Goal: Information Seeking & Learning: Learn about a topic

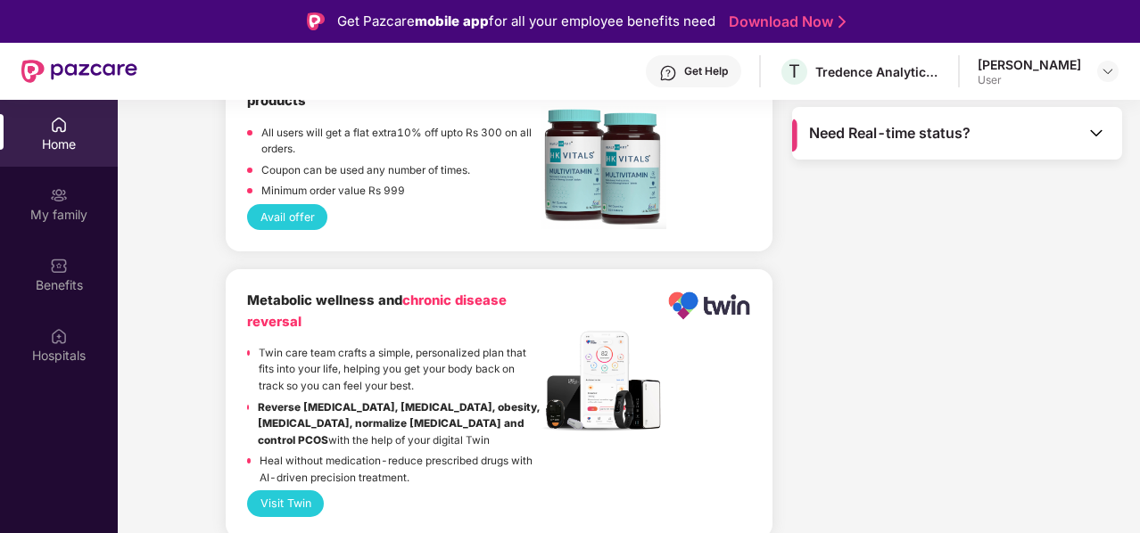
scroll to position [4349, 0]
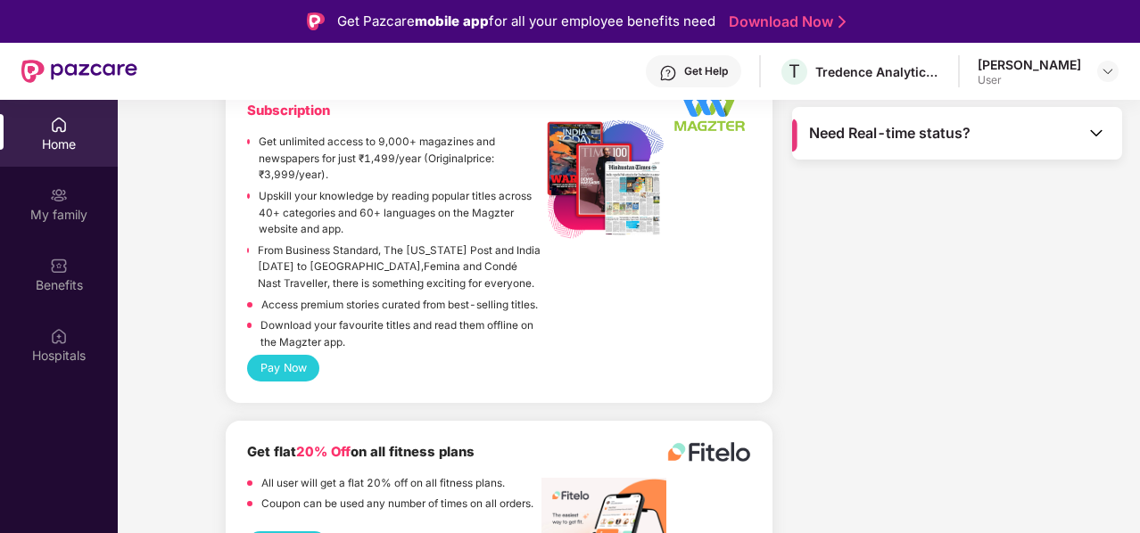
click at [907, 132] on span "Need Real-time status?" at bounding box center [889, 133] width 161 height 19
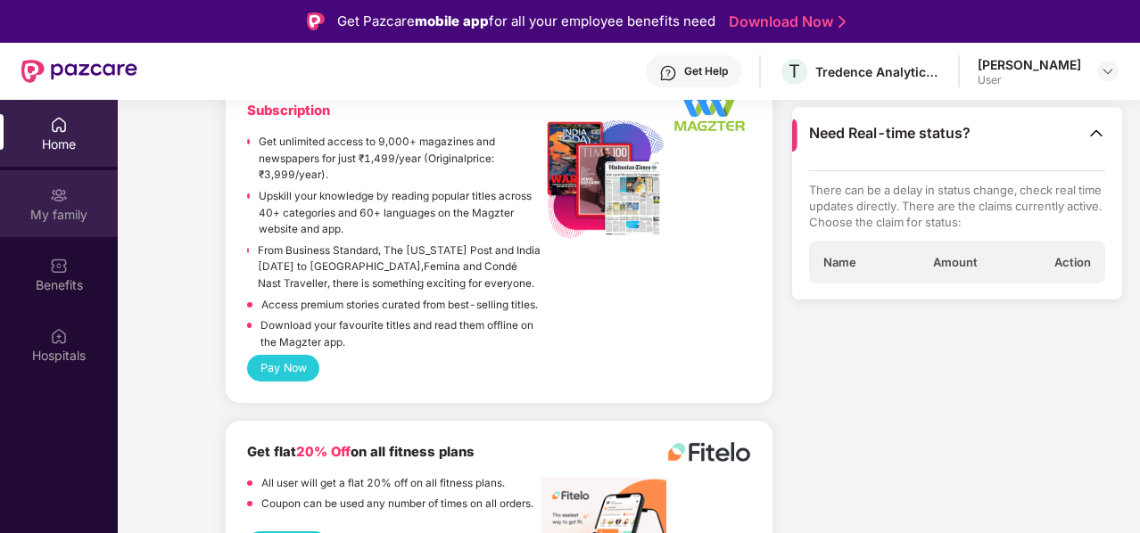
click at [53, 196] on img at bounding box center [59, 194] width 18 height 18
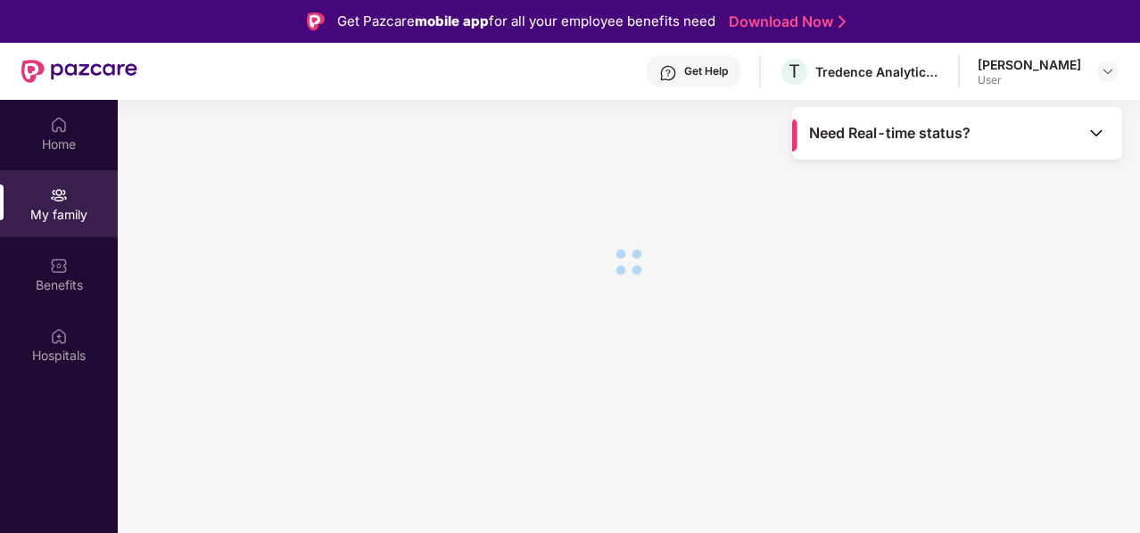
scroll to position [0, 0]
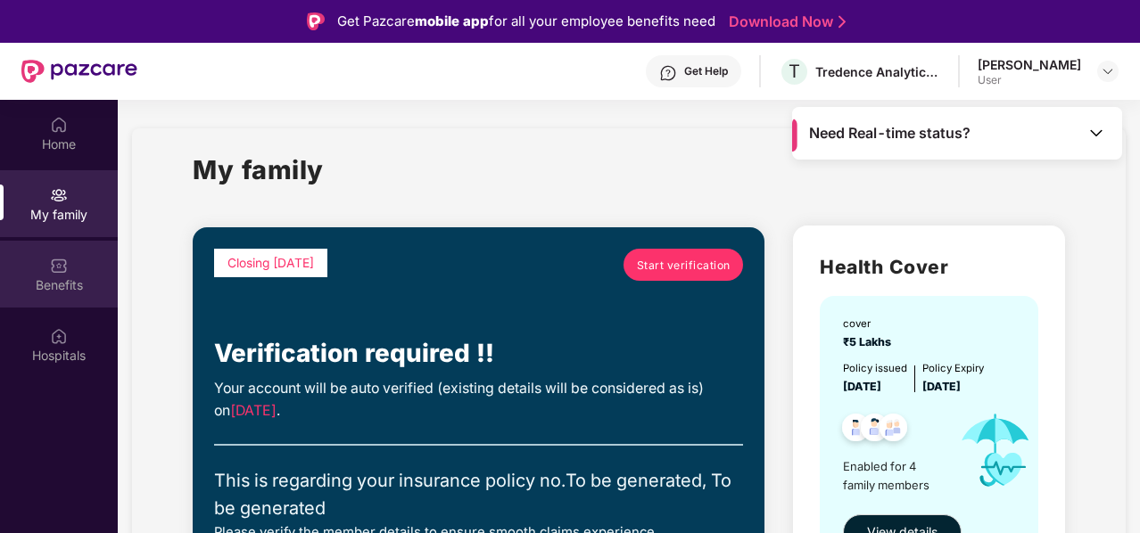
click at [52, 269] on img at bounding box center [59, 266] width 18 height 18
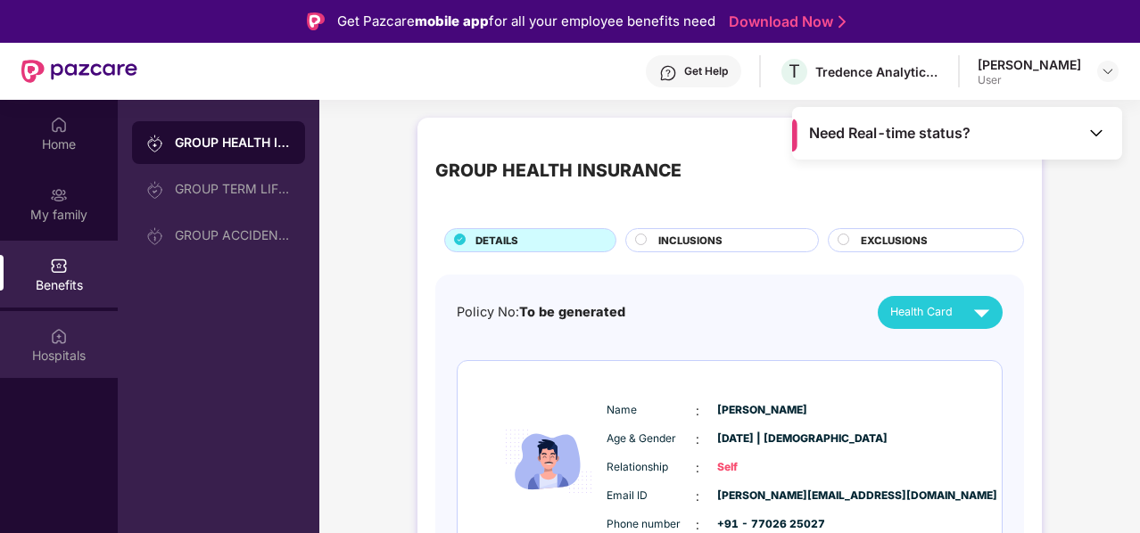
click at [61, 338] on img at bounding box center [59, 336] width 18 height 18
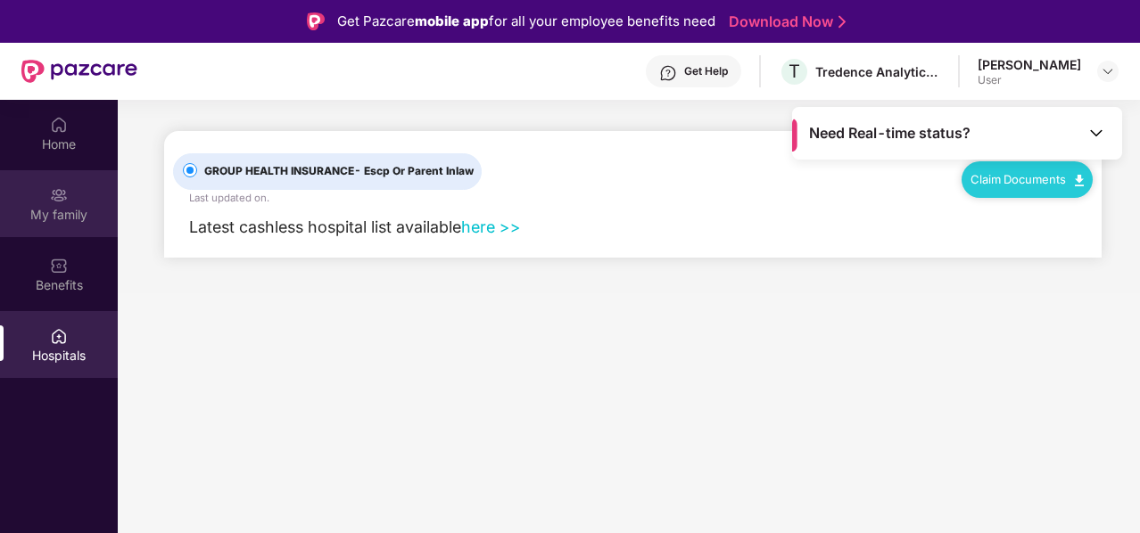
click at [62, 192] on img at bounding box center [59, 195] width 18 height 18
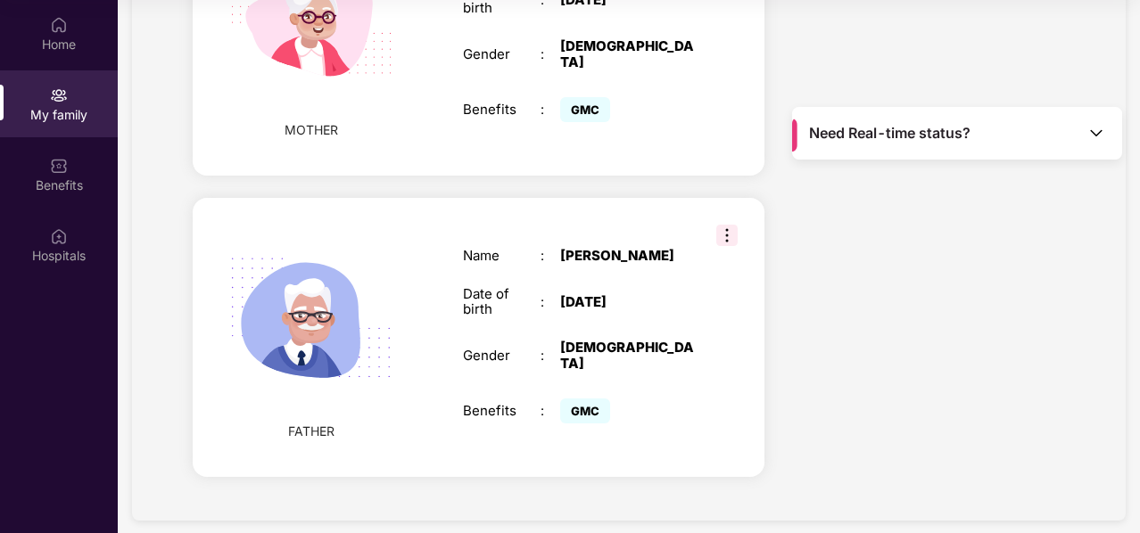
scroll to position [1050, 0]
